Goal: Task Accomplishment & Management: Use online tool/utility

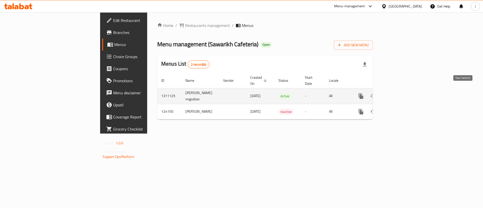
click at [400, 93] on icon "enhanced table" at bounding box center [397, 96] width 6 height 6
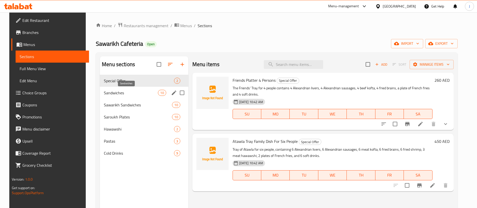
drag, startPoint x: 118, startPoint y: 95, endPoint x: 115, endPoint y: 96, distance: 3.2
click at [118, 95] on span "Sandwiches" at bounding box center [131, 93] width 54 height 6
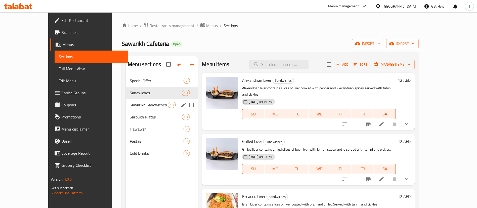
click at [126, 110] on div "Sawarikh Sandwiches 10" at bounding box center [162, 105] width 72 height 12
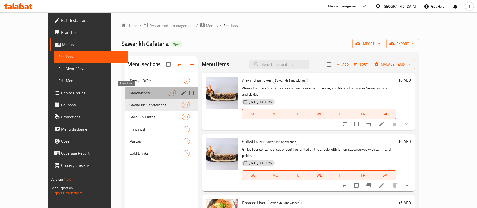
click at [130, 92] on span "Sandwiches" at bounding box center [149, 93] width 38 height 6
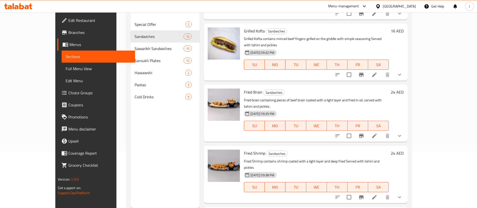
scroll to position [70, 0]
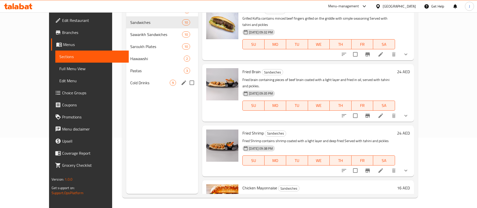
click at [130, 81] on span "Cold Drinks" at bounding box center [150, 83] width 40 height 6
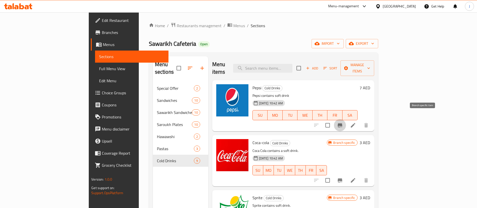
click at [346, 119] on button "Branch-specific-item" at bounding box center [340, 125] width 12 height 12
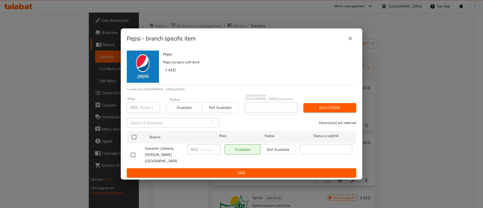
click at [386, 102] on div "Pepsi - branch specific item Pepsi Pepsi contains soft drink 7 AED Current time…" at bounding box center [241, 104] width 483 height 208
drag, startPoint x: 350, startPoint y: 40, endPoint x: 393, endPoint y: 127, distance: 96.8
click at [350, 40] on icon "close" at bounding box center [350, 38] width 6 height 6
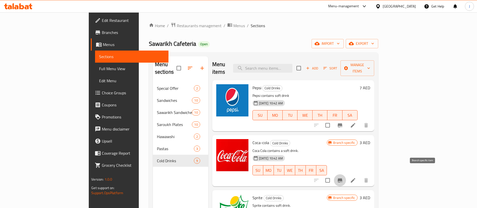
click at [343, 177] on icon "Branch-specific-item" at bounding box center [340, 180] width 6 height 6
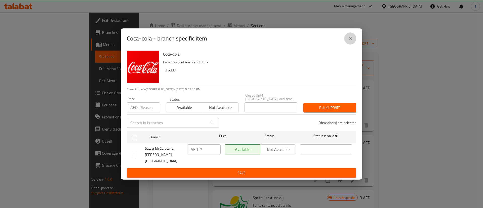
click at [347, 40] on button "close" at bounding box center [350, 38] width 12 height 12
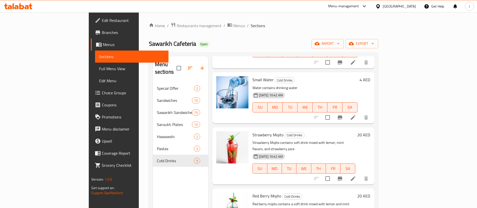
scroll to position [299, 0]
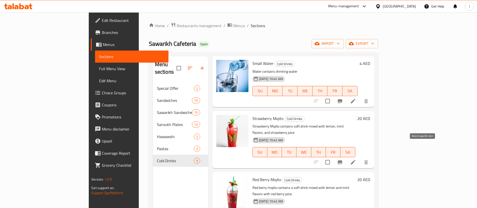
click at [342, 160] on icon "Branch-specific-item" at bounding box center [340, 162] width 5 height 4
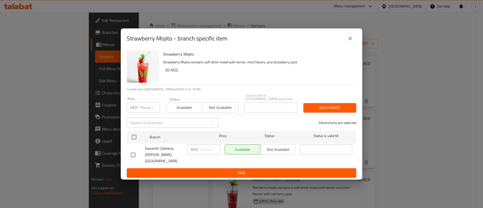
click at [345, 33] on div "Strawberry Mojito - branch specific item" at bounding box center [241, 38] width 229 height 12
click at [351, 38] on icon "close" at bounding box center [350, 38] width 6 height 6
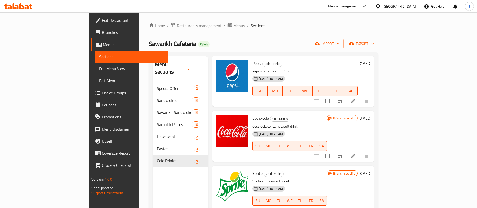
scroll to position [0, 0]
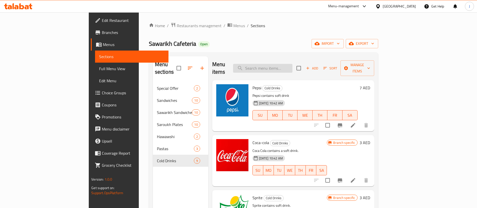
click at [281, 64] on input "search" at bounding box center [262, 68] width 59 height 9
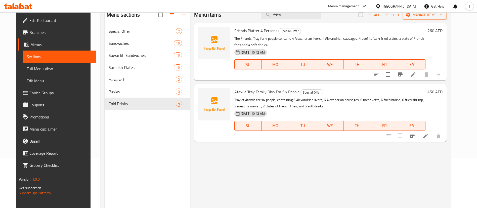
scroll to position [33, 0]
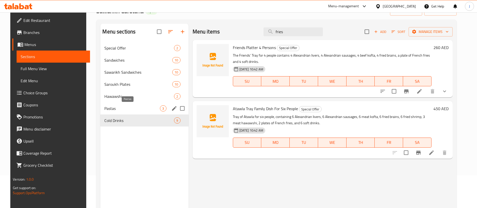
type input "fries"
click at [119, 107] on span "Pastas" at bounding box center [132, 108] width 56 height 6
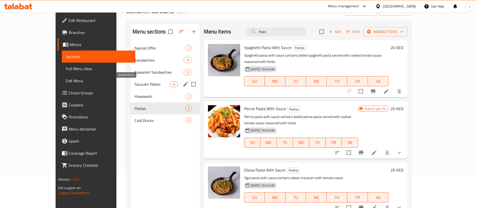
click at [135, 82] on span "Saroukh Plates" at bounding box center [152, 84] width 35 height 6
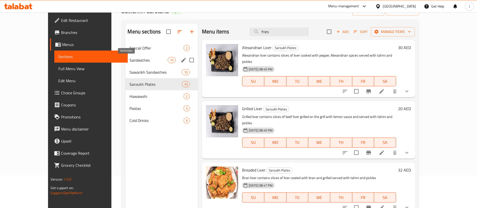
click at [130, 62] on span "Sandwiches" at bounding box center [149, 60] width 38 height 6
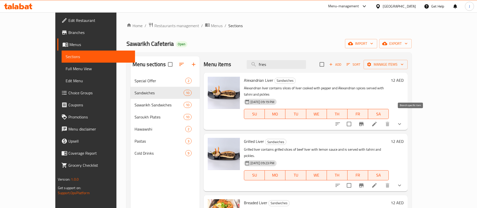
click at [368, 118] on button "Branch-specific-item" at bounding box center [362, 124] width 12 height 12
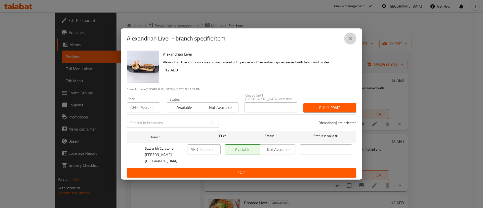
click at [353, 35] on button "close" at bounding box center [350, 38] width 12 height 12
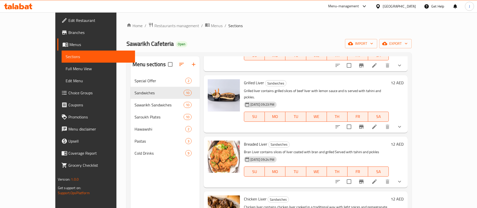
scroll to position [113, 0]
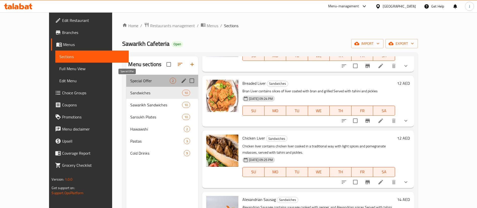
click at [130, 80] on span "Special Offer" at bounding box center [150, 81] width 40 height 6
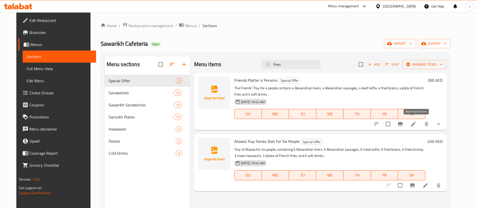
click at [407, 125] on button "Branch-specific-item" at bounding box center [401, 124] width 12 height 12
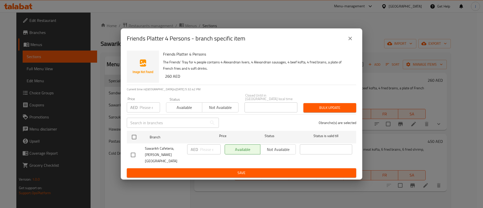
click at [352, 42] on button "close" at bounding box center [350, 38] width 12 height 12
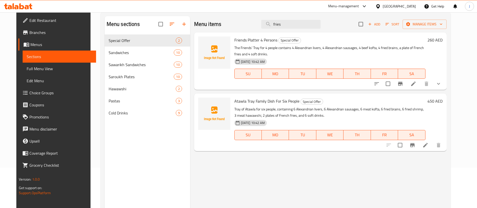
scroll to position [70, 0]
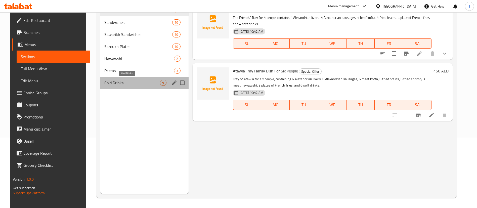
click at [105, 84] on span "Cold Drinks" at bounding box center [132, 83] width 56 height 6
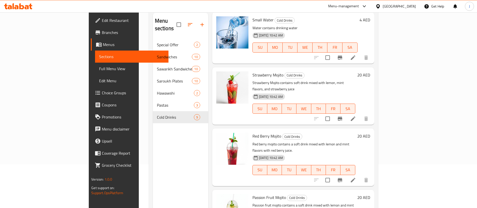
scroll to position [33, 0]
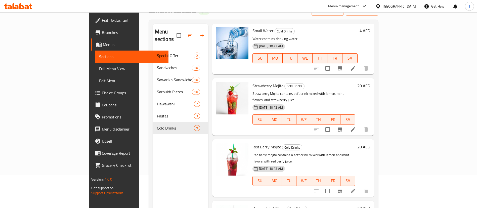
click at [358, 80] on div "Strawberry Mojito Cold Drinks Strawberry Mojito contains soft drink mixed with …" at bounding box center [304, 106] width 107 height 53
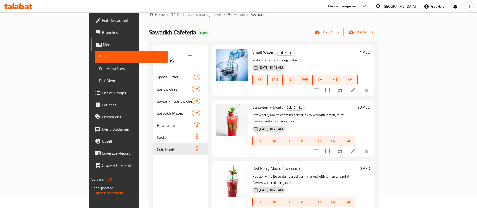
scroll to position [0, 0]
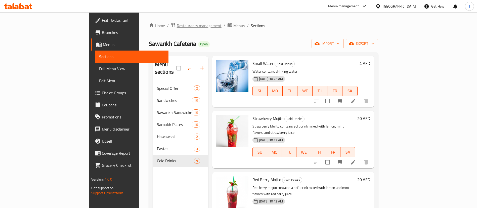
click at [177, 25] on span "Restaurants management" at bounding box center [199, 26] width 45 height 6
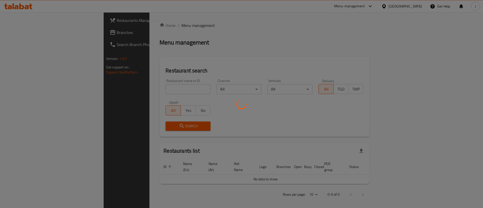
click at [117, 88] on div at bounding box center [241, 104] width 483 height 208
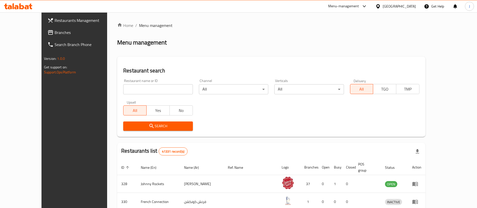
click at [123, 88] on input "search" at bounding box center [157, 89] width 69 height 10
paste input "Al Rigga Restaura"
type input "Al Rigga Restaura"
click button "Search" at bounding box center [157, 126] width 69 height 9
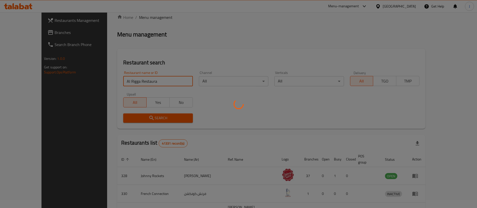
scroll to position [24, 0]
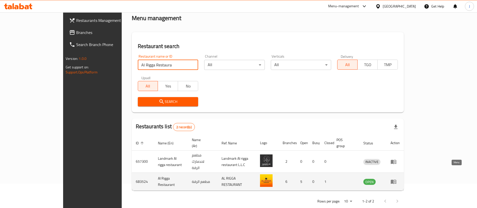
click at [397, 179] on icon "enhanced table" at bounding box center [394, 182] width 6 height 6
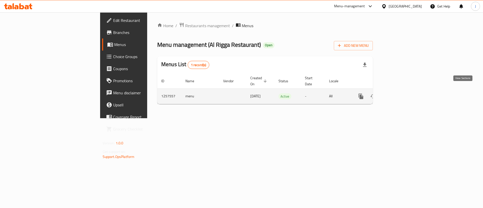
click at [403, 94] on link "enhanced table" at bounding box center [397, 96] width 12 height 12
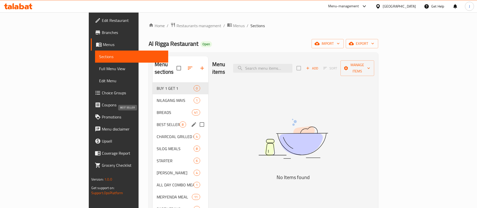
click at [157, 122] on span "BEST SELLER" at bounding box center [168, 125] width 23 height 6
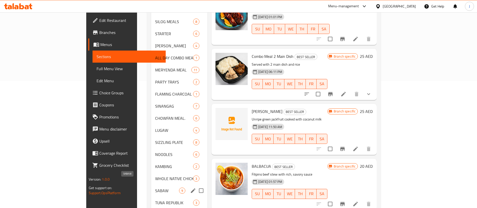
scroll to position [151, 0]
